Goal: Transaction & Acquisition: Purchase product/service

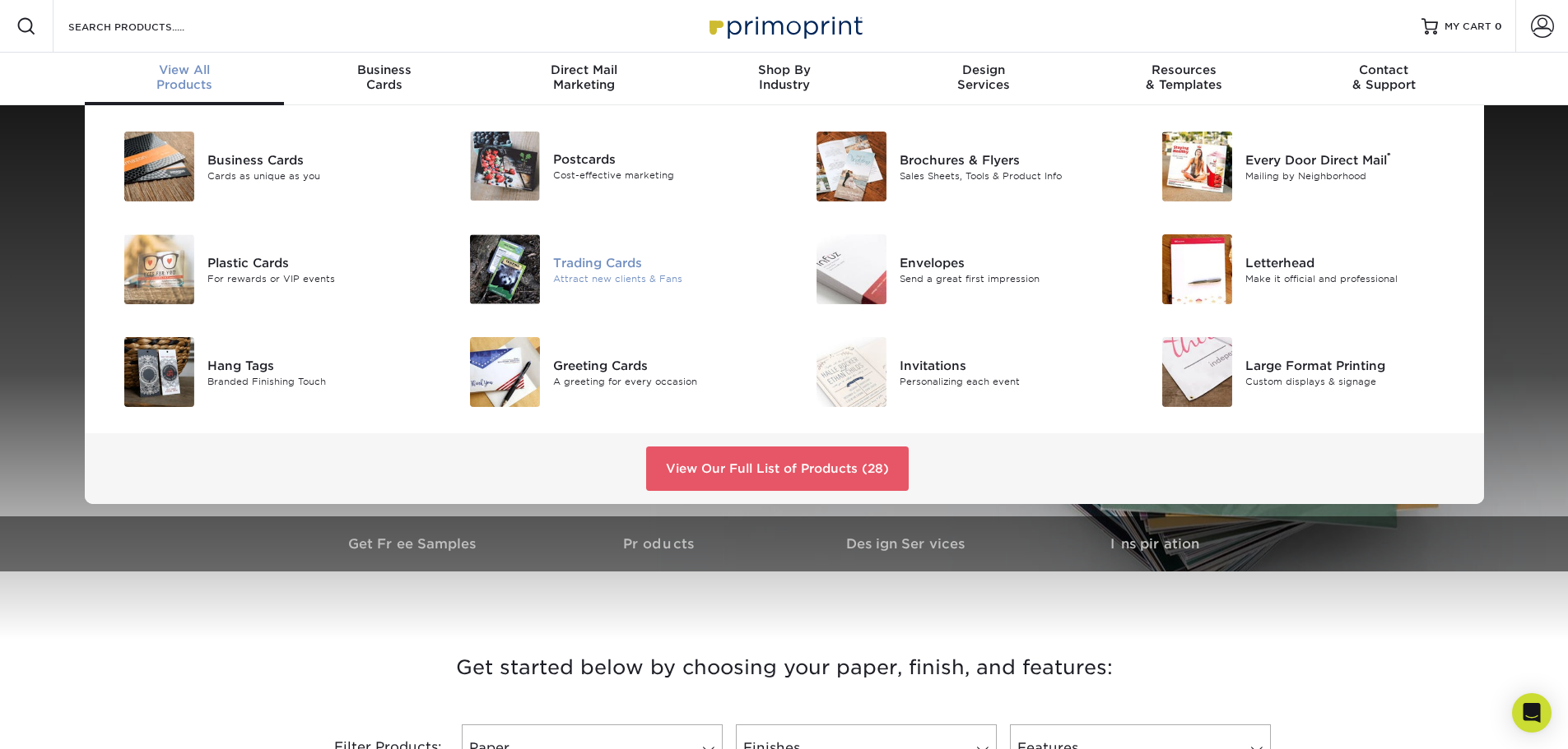
click at [498, 280] on img at bounding box center [505, 269] width 70 height 70
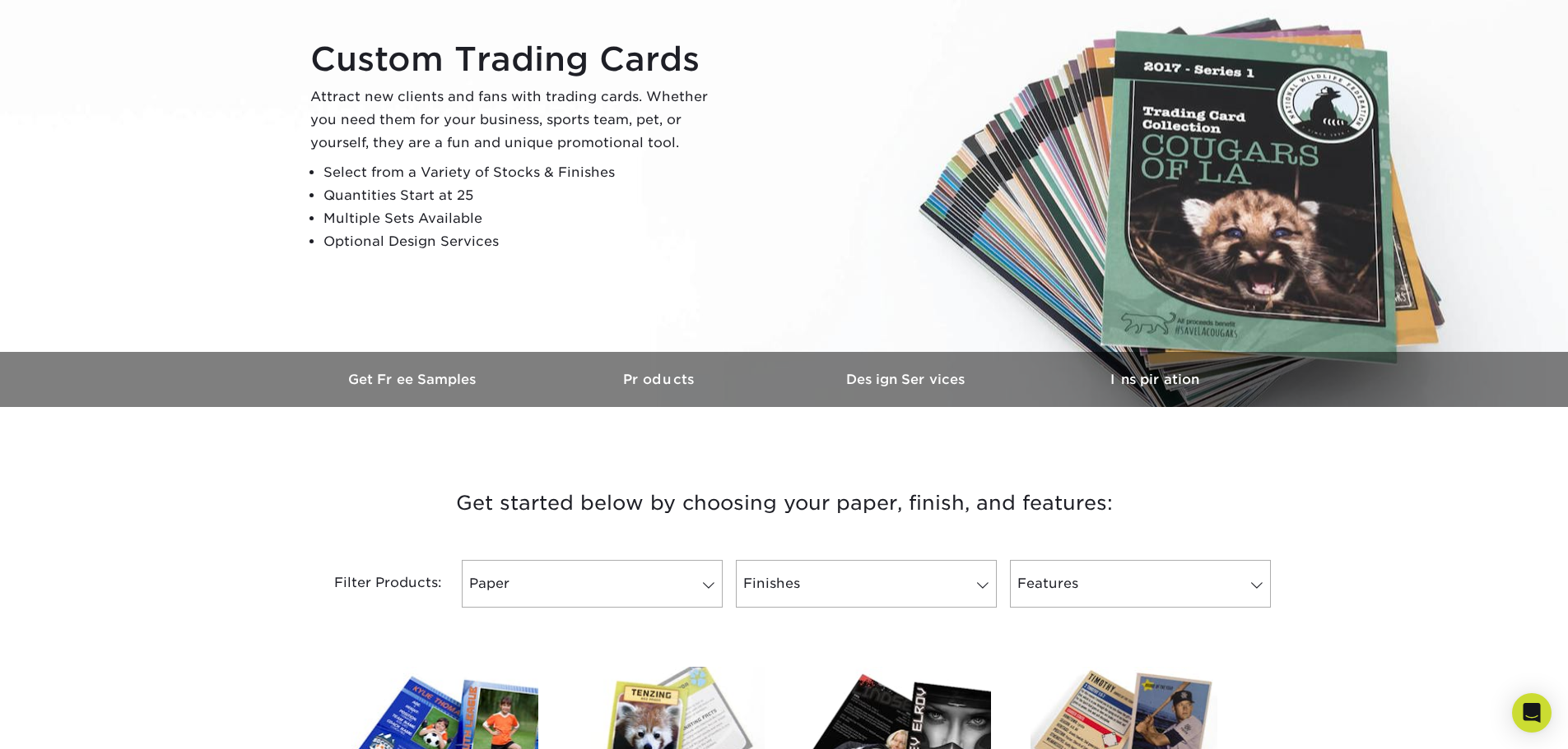
scroll to position [329, 0]
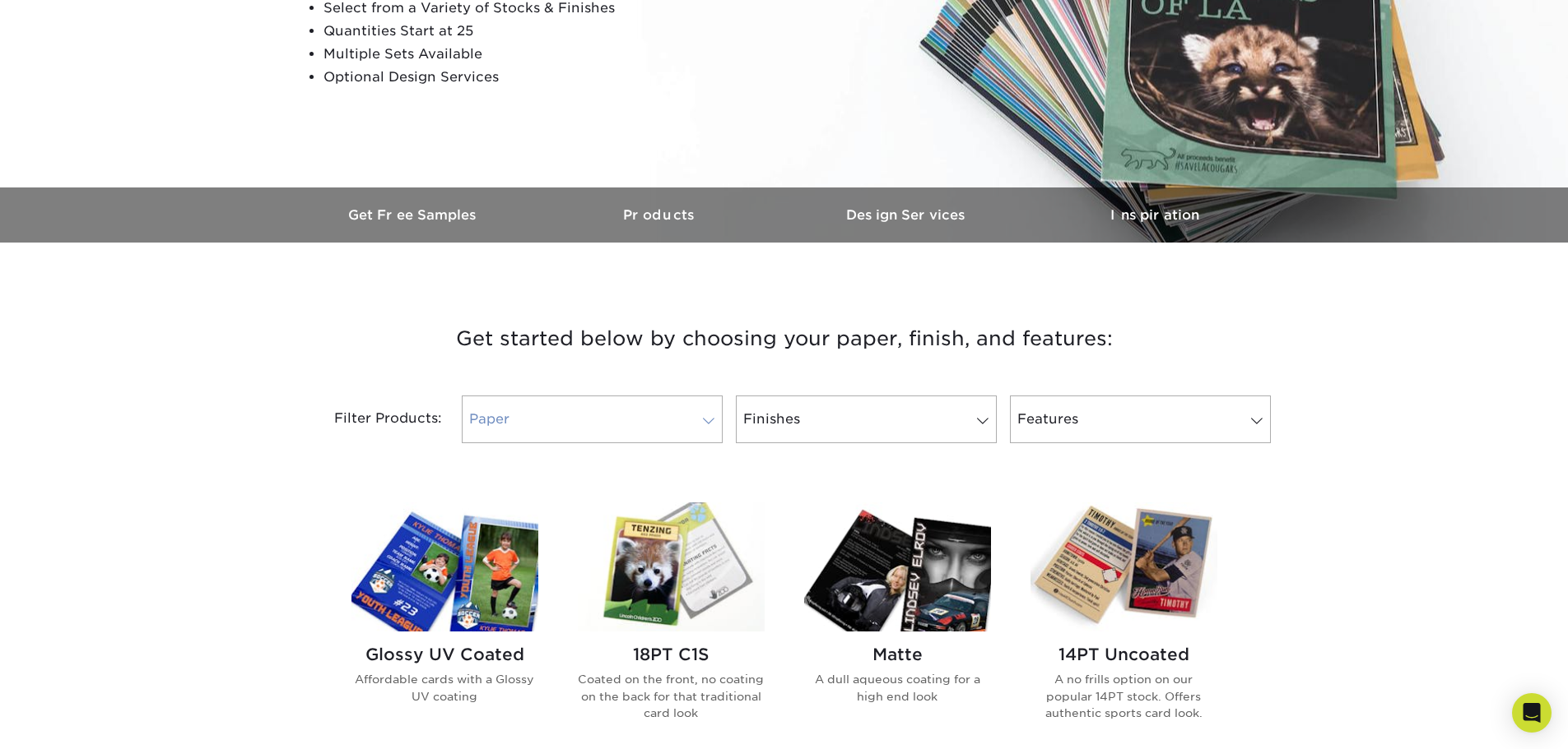
click at [565, 413] on link "Paper" at bounding box center [592, 419] width 261 height 48
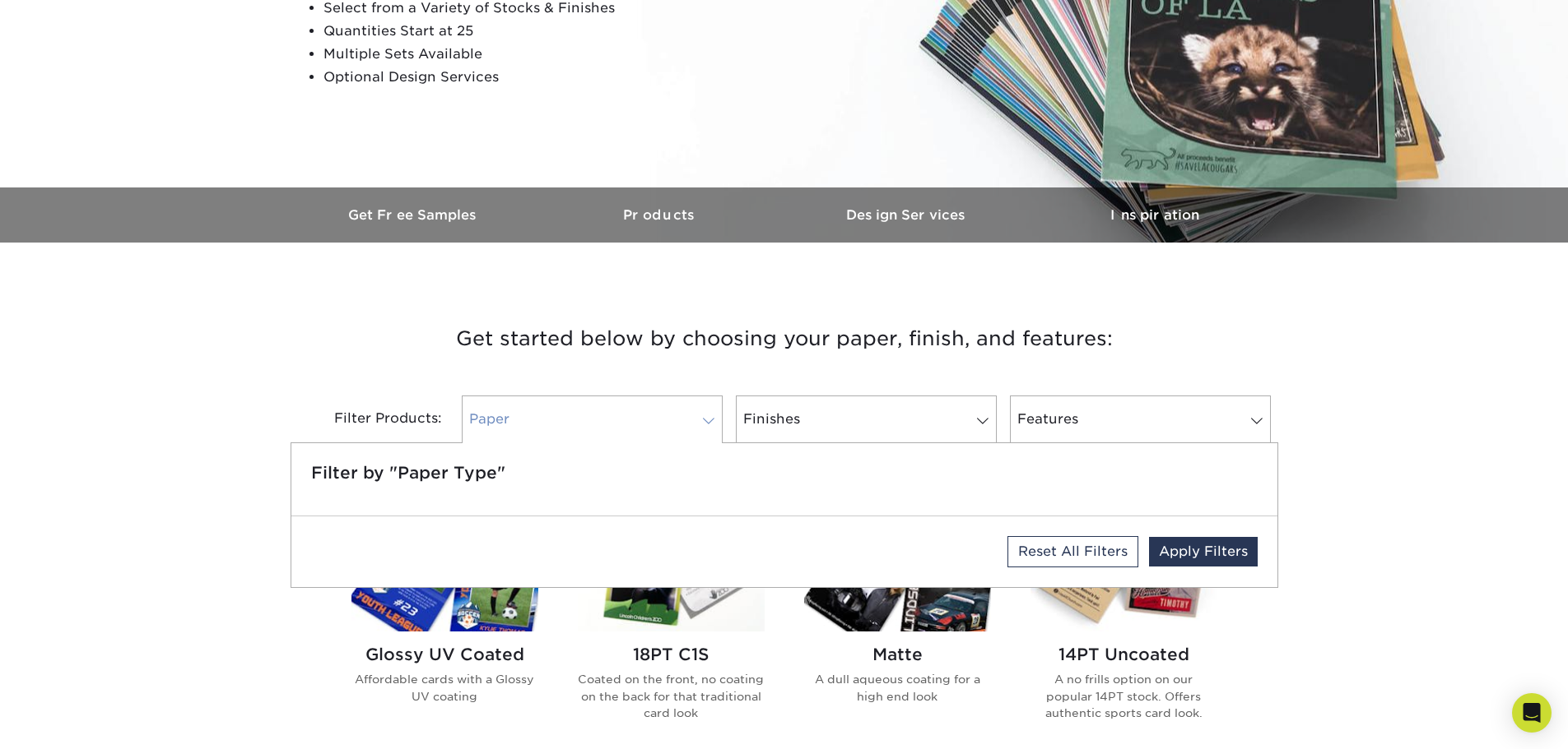
click at [565, 413] on link "Paper" at bounding box center [592, 419] width 261 height 48
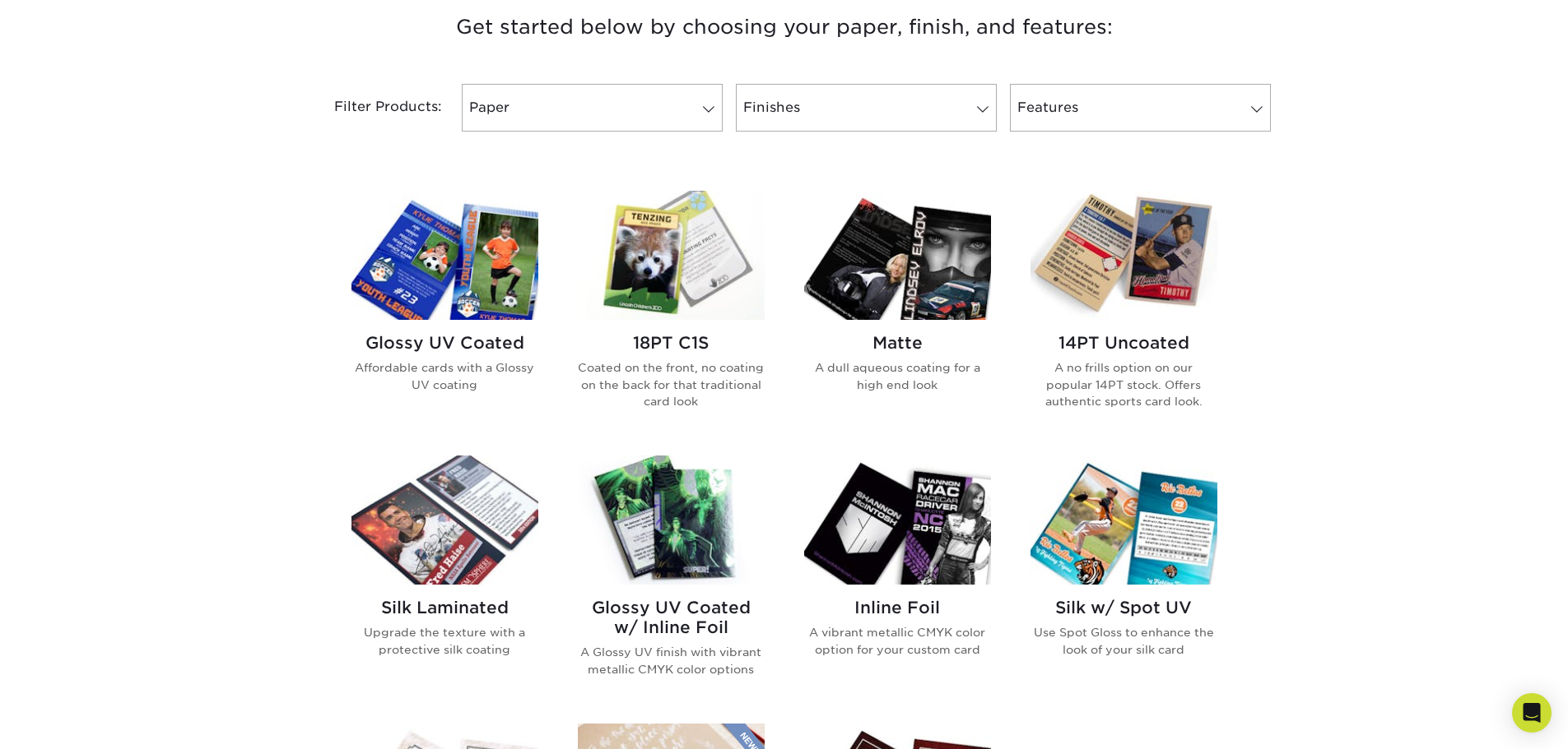
scroll to position [659, 0]
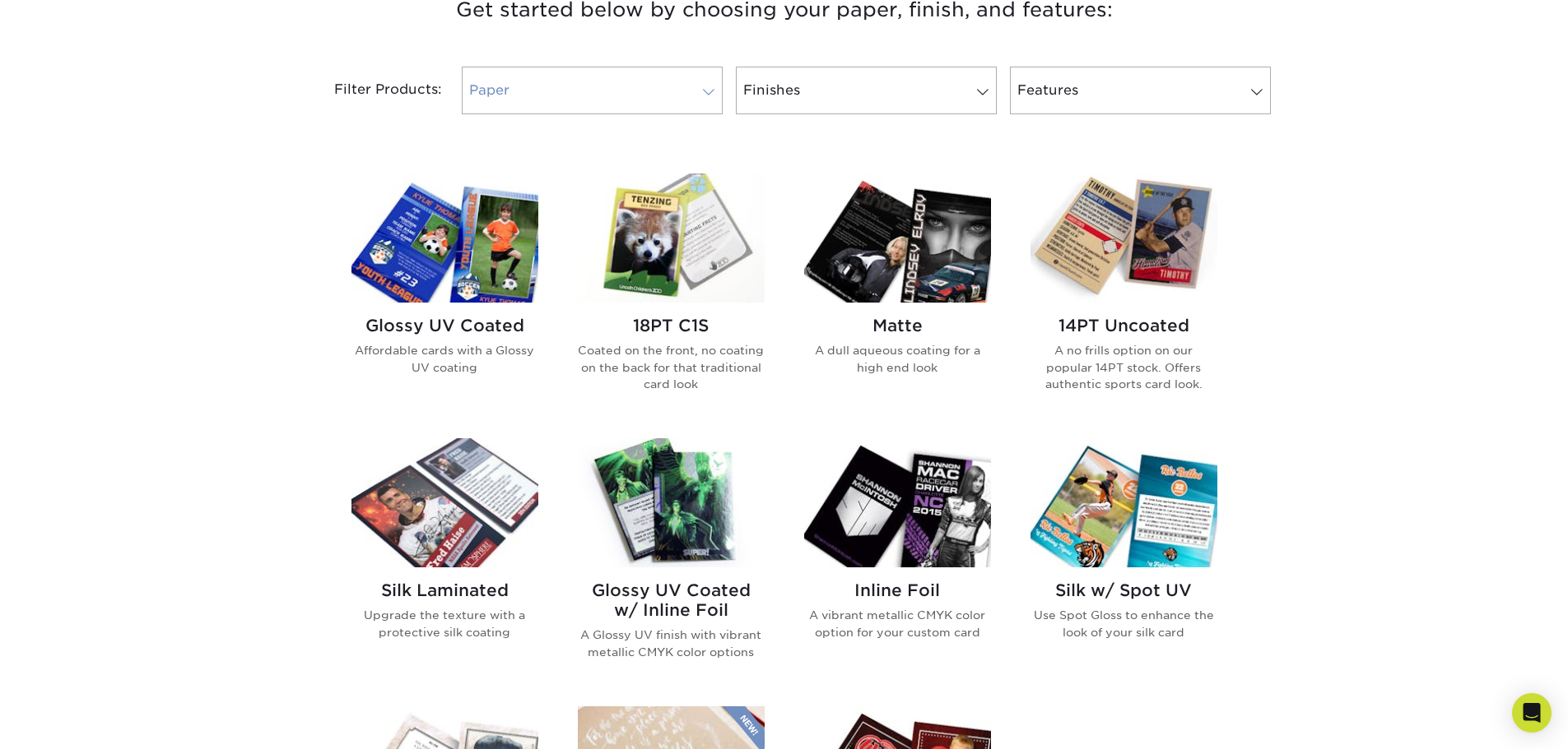
click at [551, 111] on link "Paper" at bounding box center [592, 89] width 261 height 48
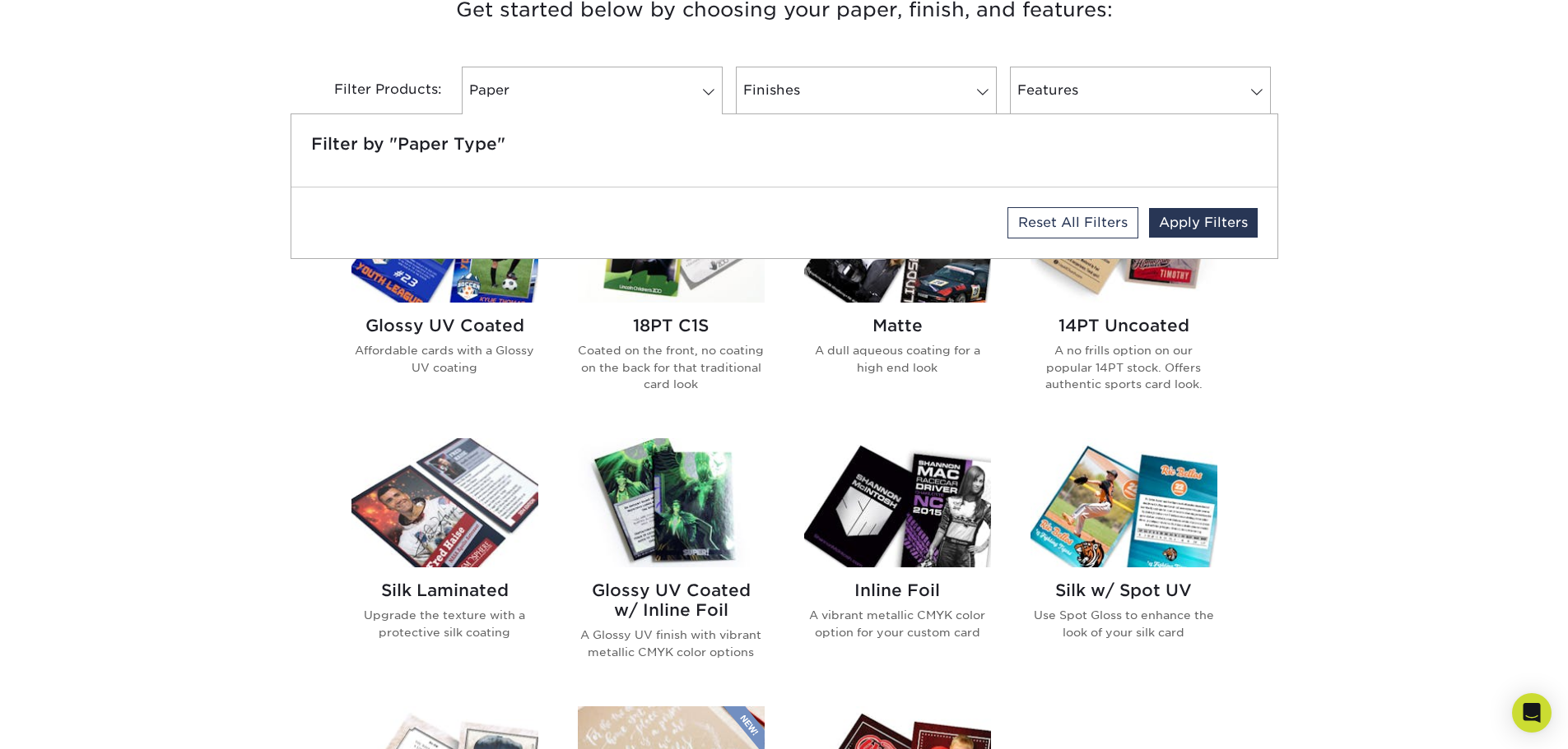
click at [173, 306] on div "Get started below by choosing your paper, finish, and features: Filtered Matche…" at bounding box center [784, 567] width 1568 height 1228
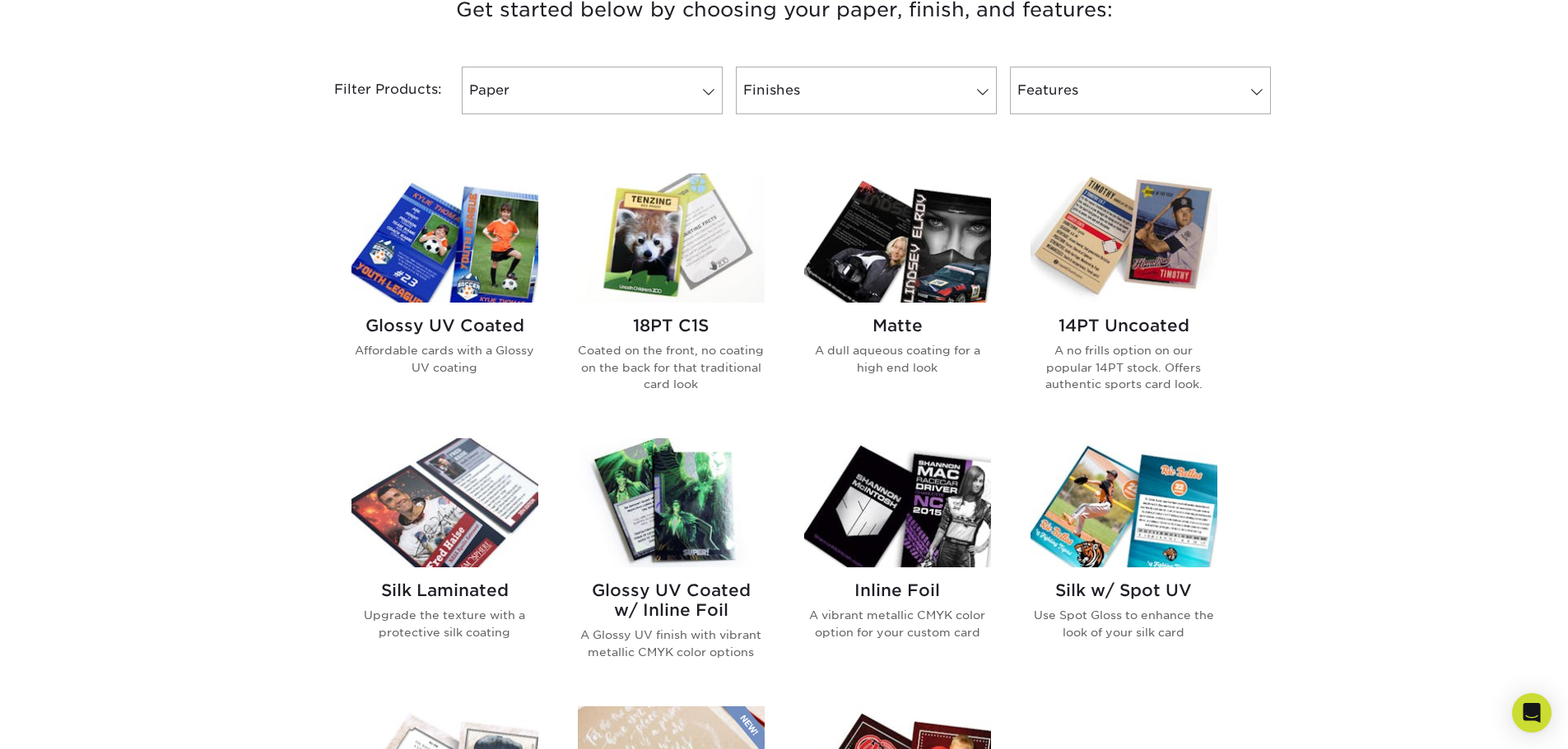
click at [427, 330] on h2 "Glossy UV Coated" at bounding box center [445, 326] width 187 height 19
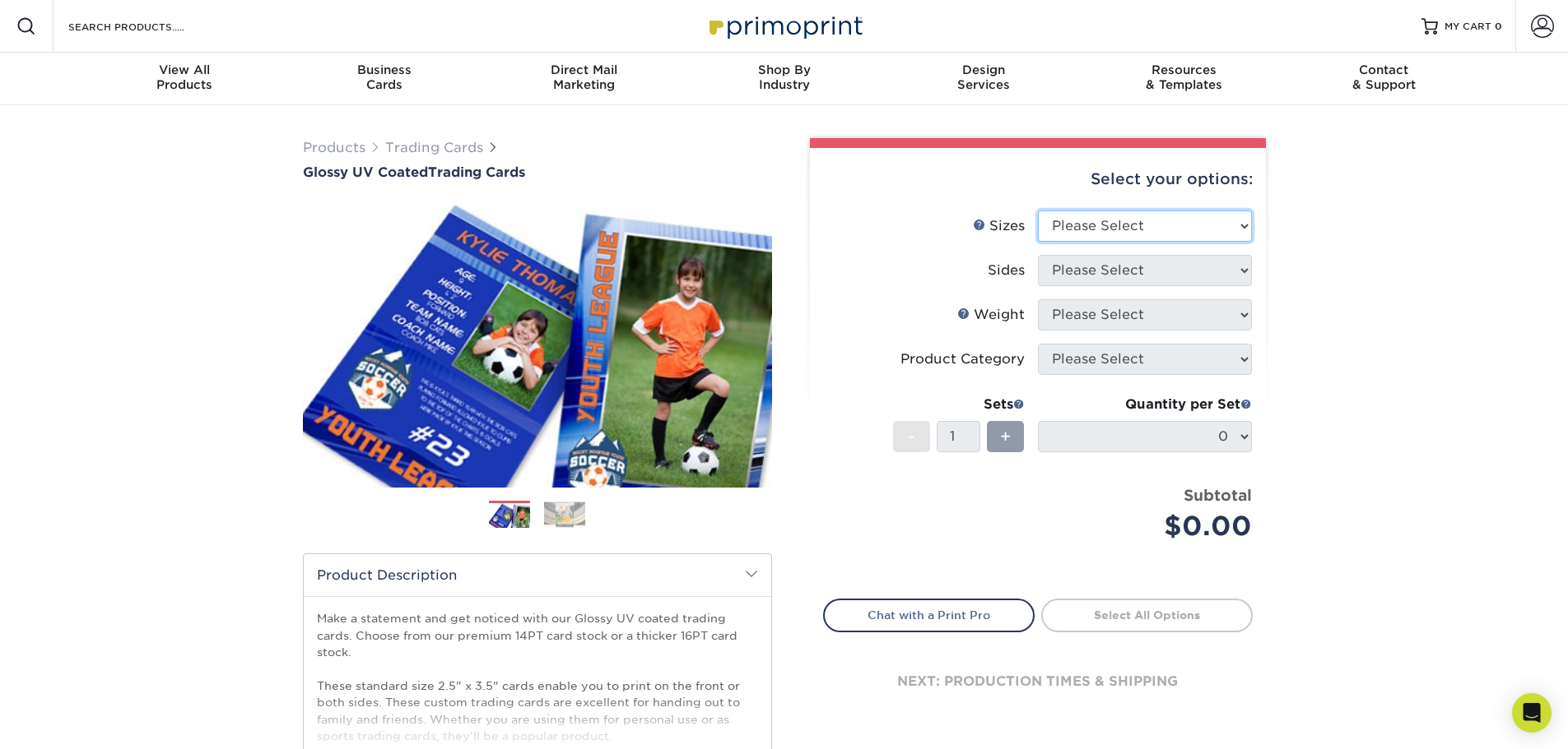
click at [1122, 219] on select "Please Select 2.5" x 3.5"" at bounding box center [1145, 226] width 214 height 31
select select "2.50x3.50"
click at [1038, 210] on select "Please Select 2.5" x 3.5"" at bounding box center [1145, 226] width 214 height 31
click at [1097, 272] on select "Please Select Print Both Sides Print Front Only" at bounding box center [1145, 270] width 214 height 31
select select "13abbda7-1d64-4f25-8bb2-c179b224825d"
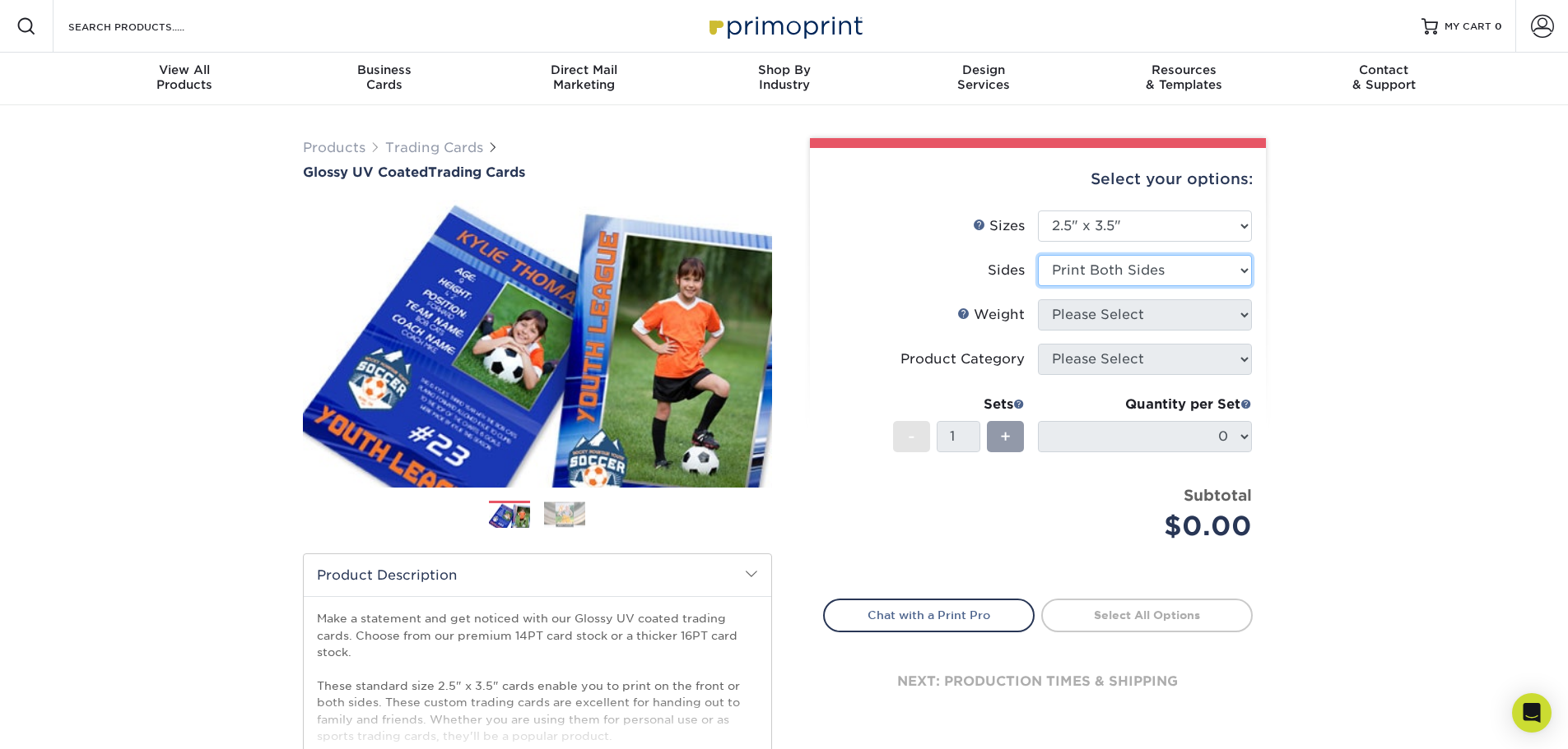
click at [1038, 255] on select "Please Select Print Both Sides Print Front Only" at bounding box center [1145, 270] width 214 height 31
click at [1136, 312] on select "Please Select 16PT 14PT 18PT C1S" at bounding box center [1145, 315] width 214 height 31
select select "16PT"
click at [1038, 300] on select "Please Select 16PT 14PT 18PT C1S" at bounding box center [1145, 315] width 214 height 31
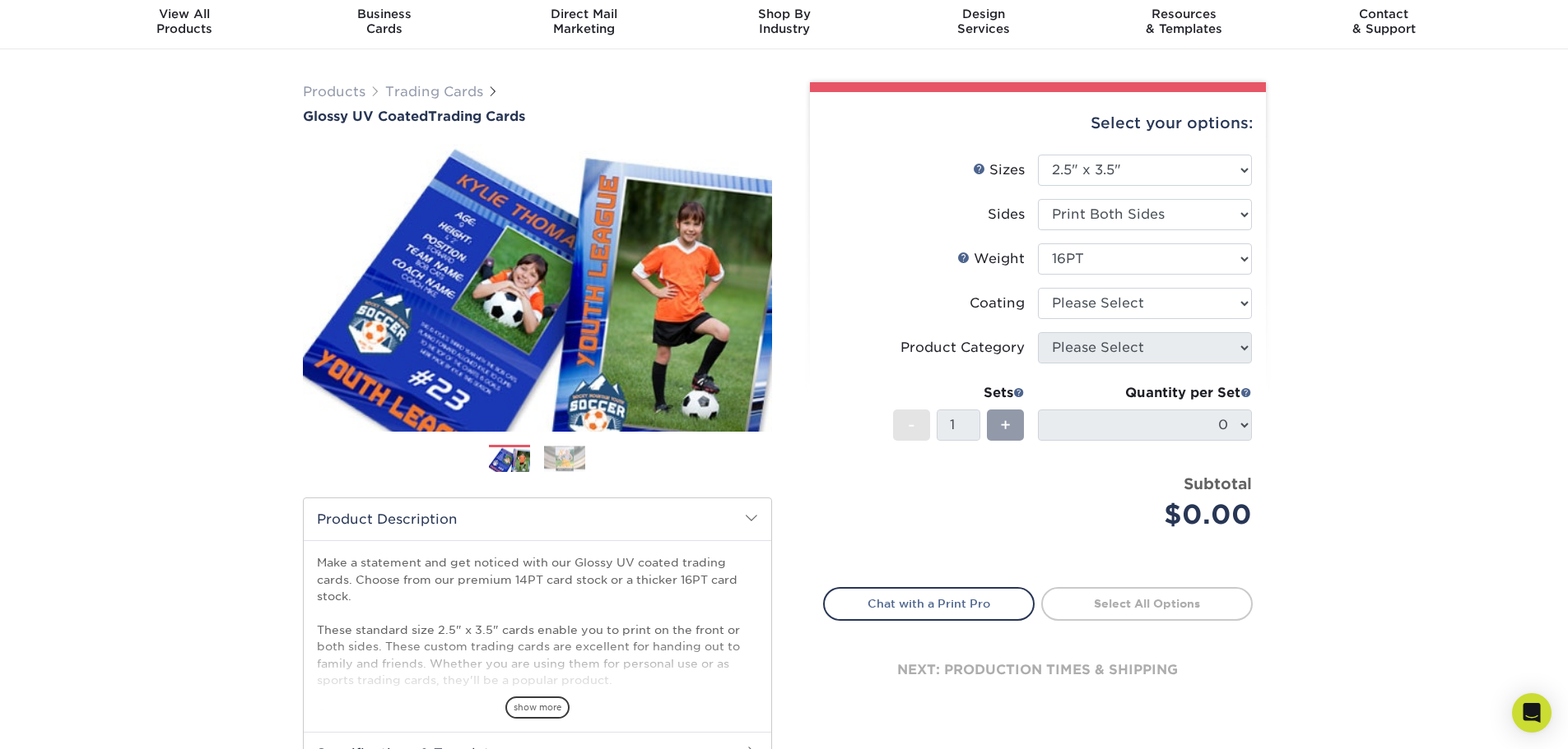
scroll to position [83, 0]
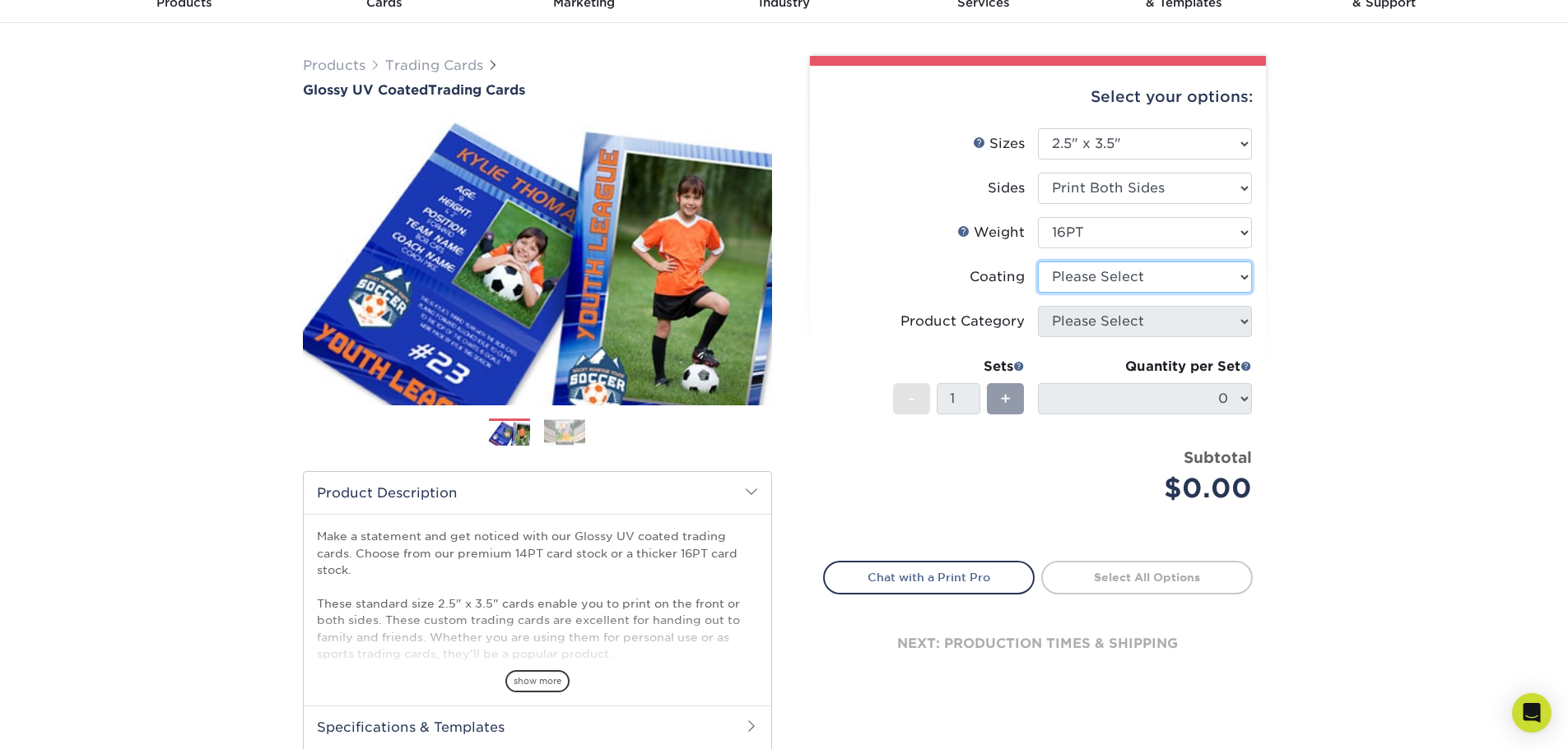
click at [1069, 266] on select at bounding box center [1145, 277] width 214 height 31
select select "1e8116af-acfc-44b1-83dc-8181aa338834"
click at [1038, 262] on select at bounding box center [1145, 277] width 214 height 31
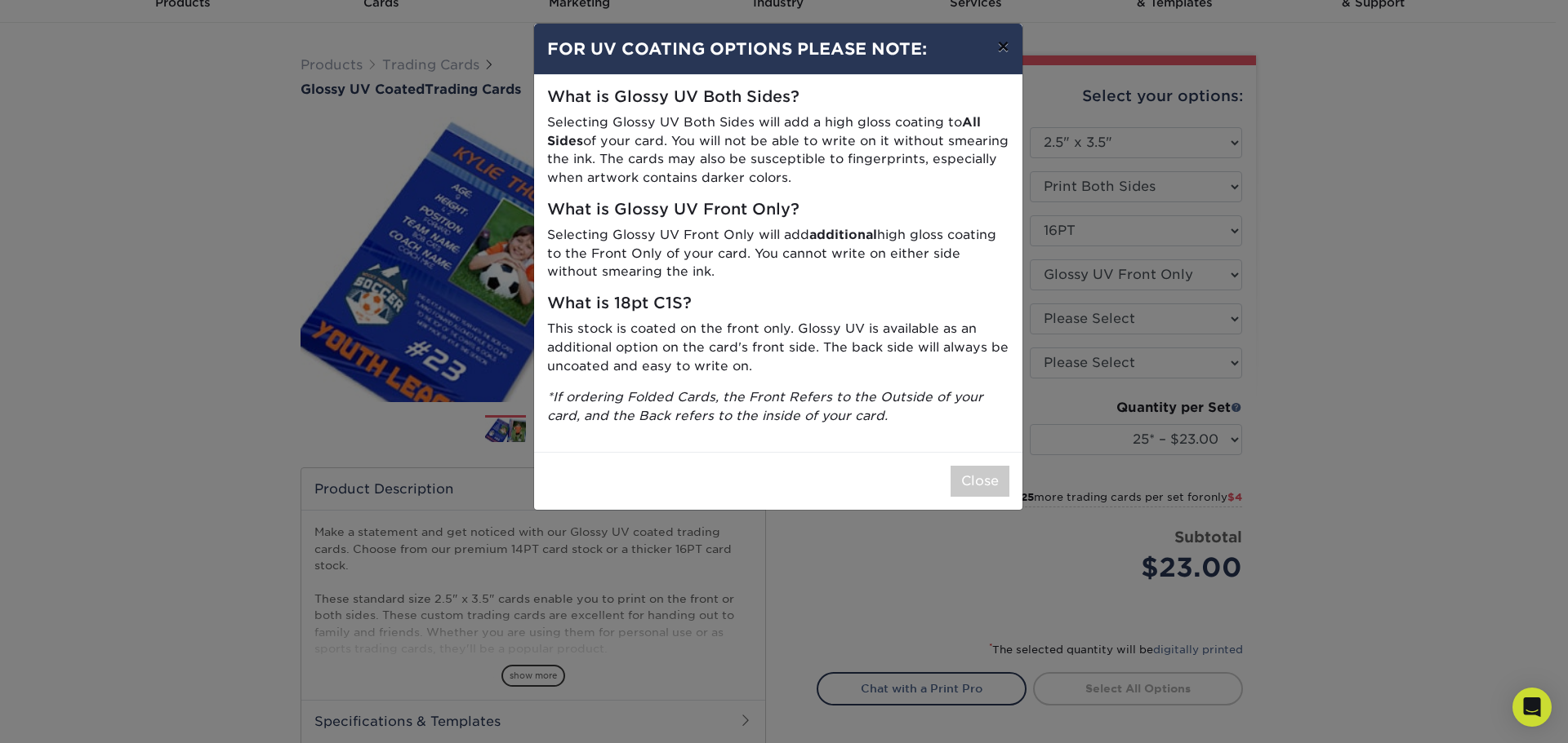
click at [1006, 45] on button "×" at bounding box center [1002, 46] width 38 height 45
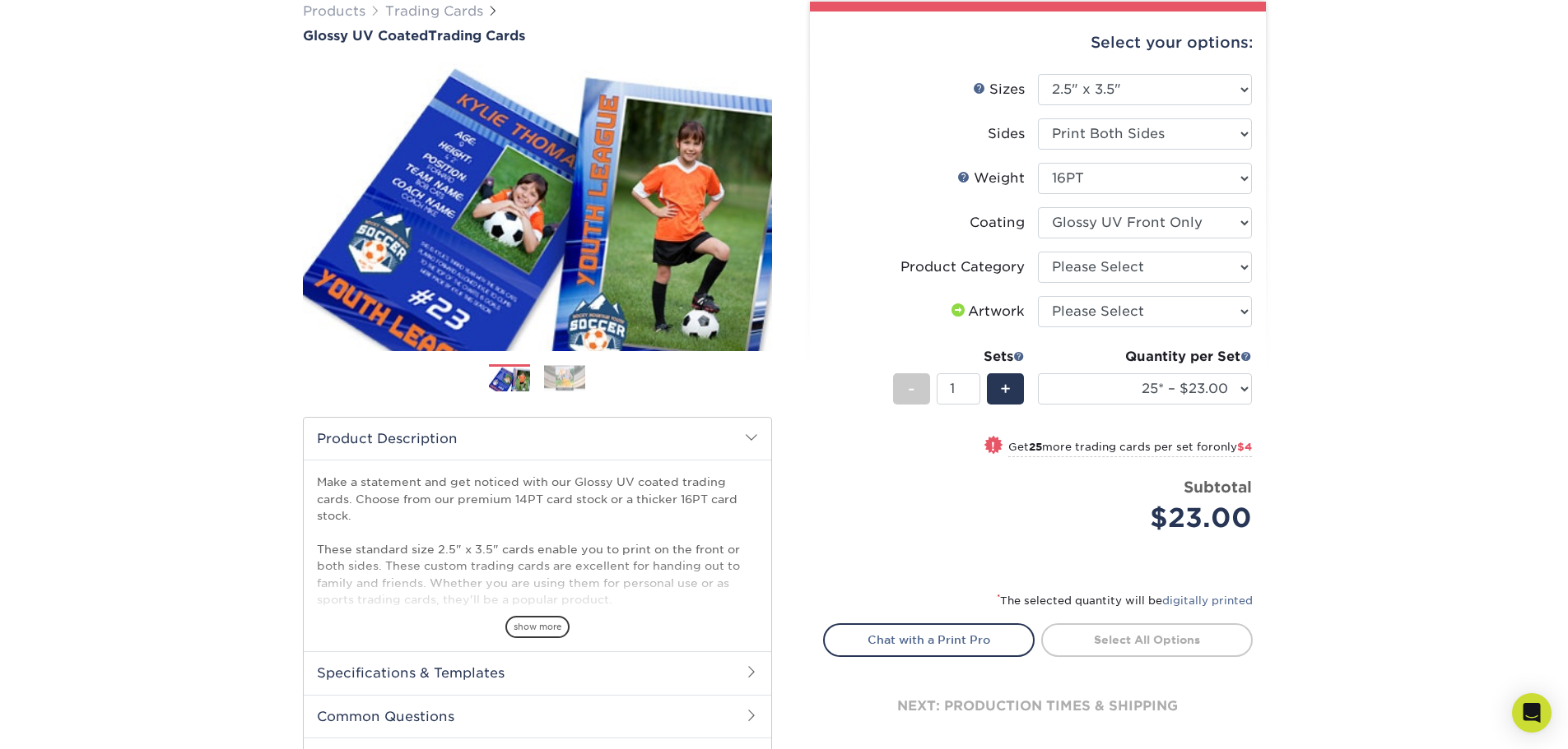
scroll to position [247, 0]
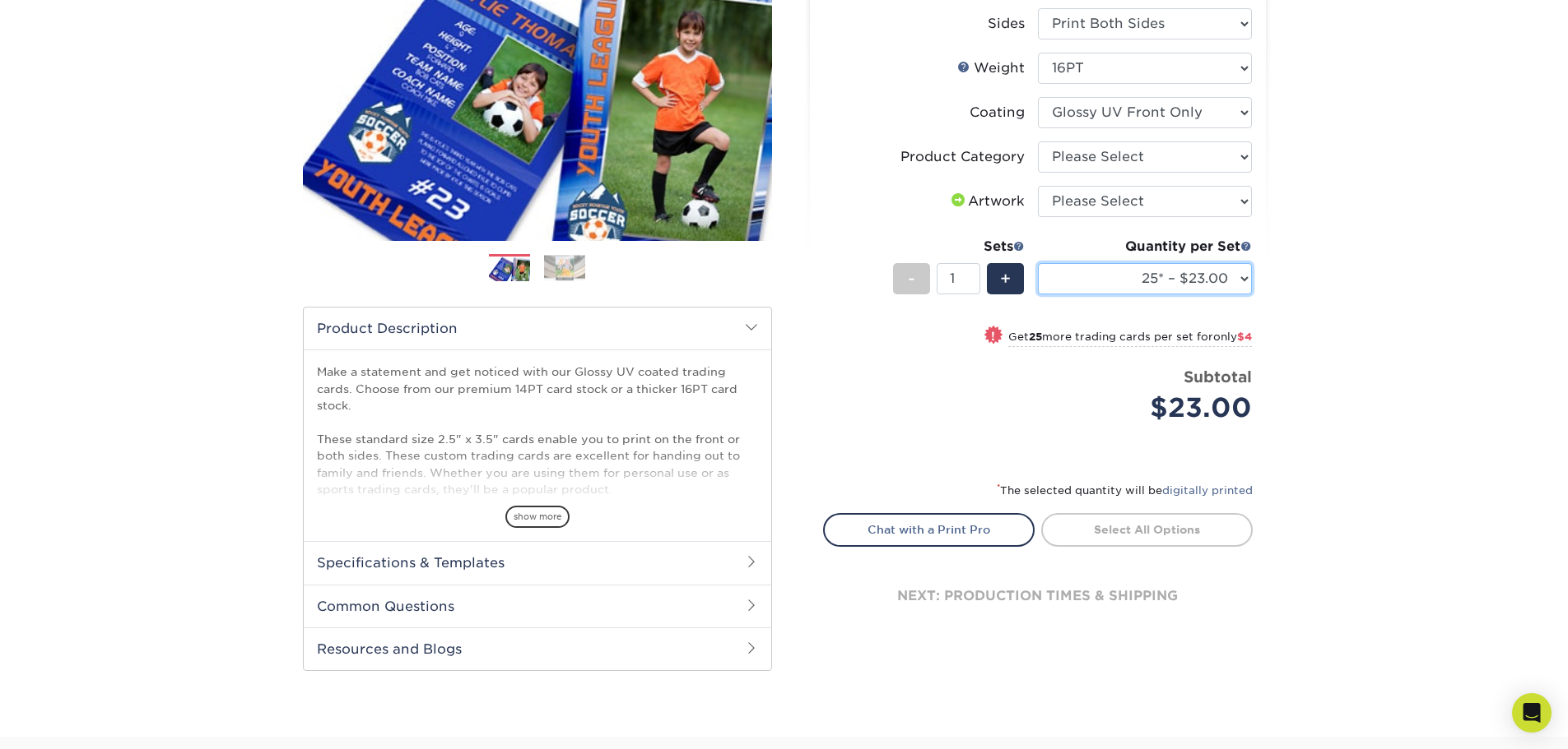
click at [1138, 278] on select "25* – $23.00 50* – $27.00 75* – $33.00 100* – $37.00 250* – $47.00 500 – $58.00…" at bounding box center [1145, 279] width 214 height 31
click at [839, 391] on div "Price per set $23.00" at bounding box center [930, 397] width 214 height 62
